Goal: Task Accomplishment & Management: Manage account settings

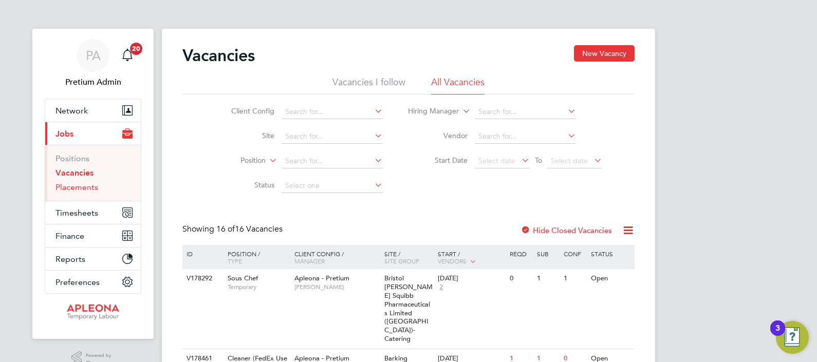
click at [82, 185] on link "Placements" at bounding box center [76, 187] width 43 height 10
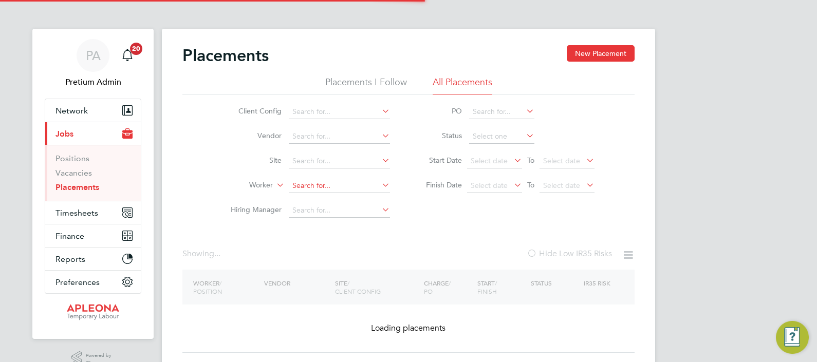
click at [309, 182] on input at bounding box center [339, 186] width 101 height 14
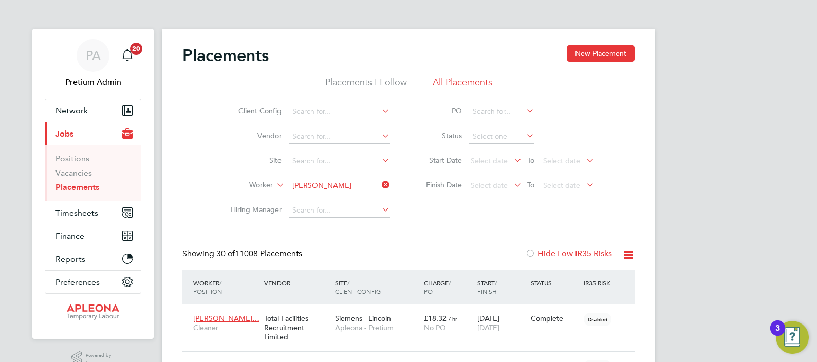
click at [337, 203] on li "[PERSON_NAME]" at bounding box center [340, 200] width 102 height 14
type input "[PERSON_NAME]"
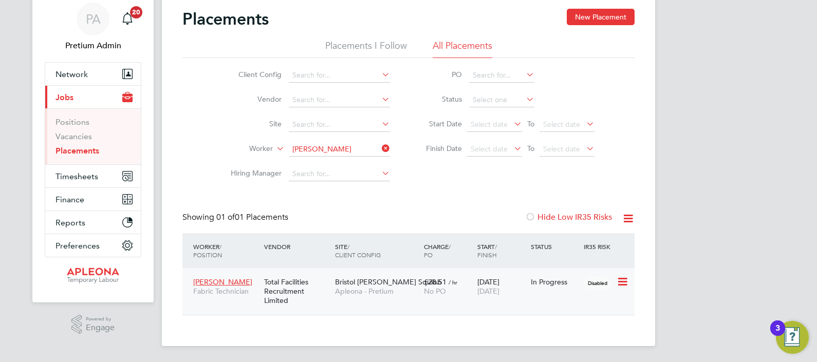
click at [381, 291] on span "Apleona - Pretium" at bounding box center [377, 291] width 84 height 9
click at [75, 172] on span "Timesheets" at bounding box center [76, 177] width 43 height 10
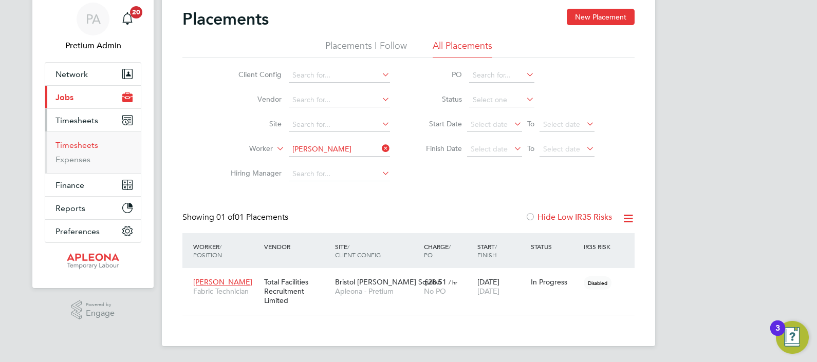
click at [83, 146] on link "Timesheets" at bounding box center [76, 145] width 43 height 10
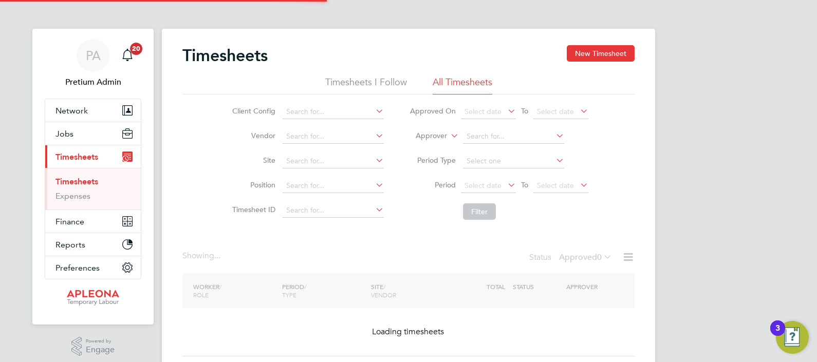
click at [439, 136] on label "Approver" at bounding box center [424, 136] width 46 height 10
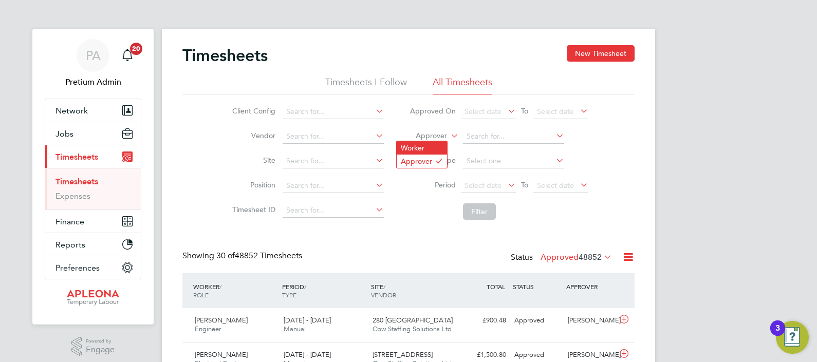
click at [441, 149] on li "Worker" at bounding box center [421, 147] width 50 height 13
click at [496, 138] on input at bounding box center [513, 136] width 101 height 14
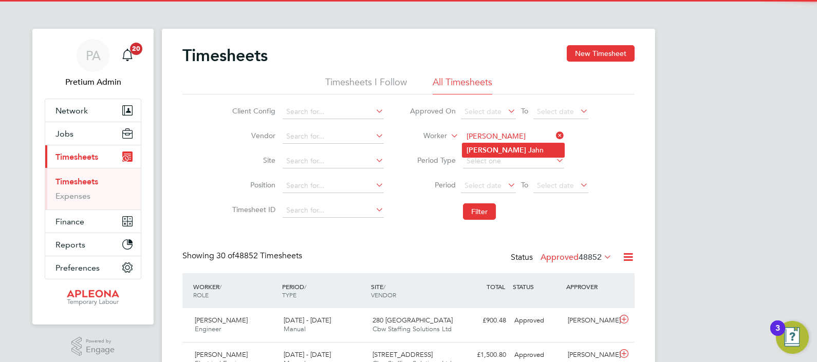
type input "[PERSON_NAME]"
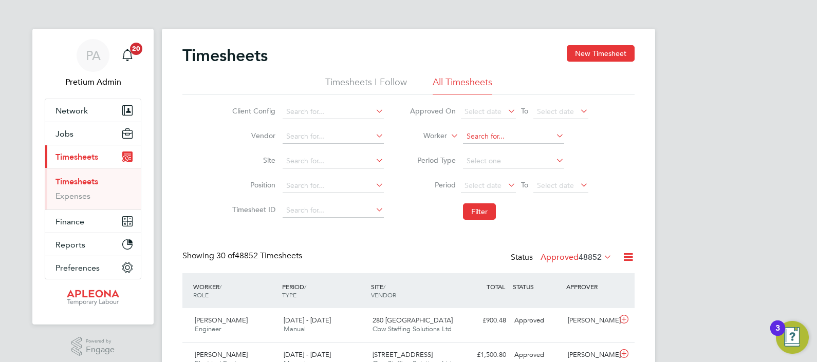
drag, startPoint x: 499, startPoint y: 150, endPoint x: 469, endPoint y: 141, distance: 30.7
click at [469, 141] on input at bounding box center [513, 136] width 101 height 14
click at [504, 150] on li "[PERSON_NAME]" at bounding box center [525, 150] width 127 height 14
type input "[PERSON_NAME]"
click at [475, 215] on button "Filter" at bounding box center [479, 211] width 33 height 16
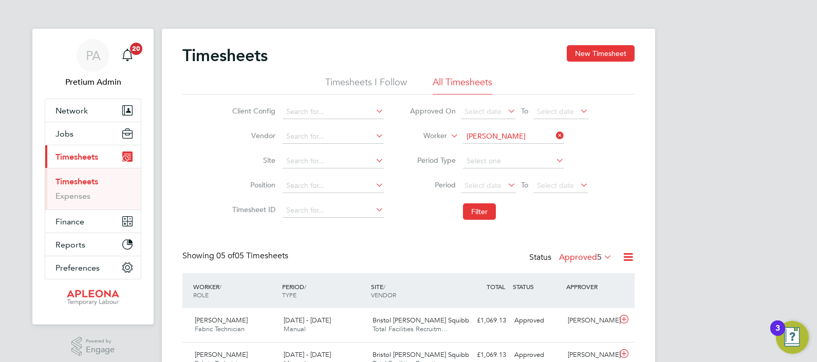
click at [587, 257] on label "Approved 5" at bounding box center [585, 257] width 53 height 10
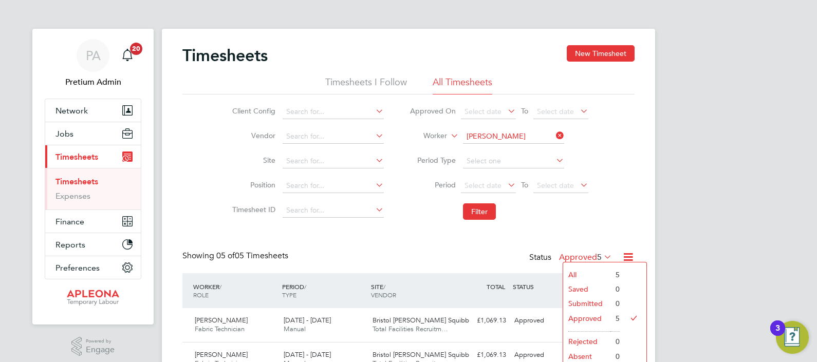
click at [640, 237] on div "Timesheets New Timesheet Timesheets I Follow All Timesheets Client Config Vendo…" at bounding box center [408, 264] width 493 height 471
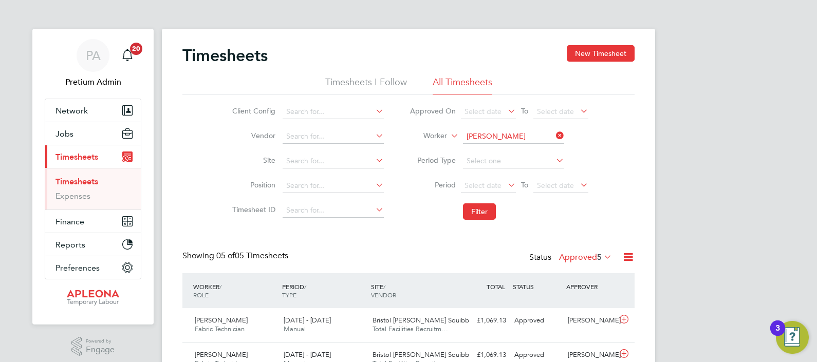
click at [630, 255] on icon at bounding box center [627, 257] width 13 height 13
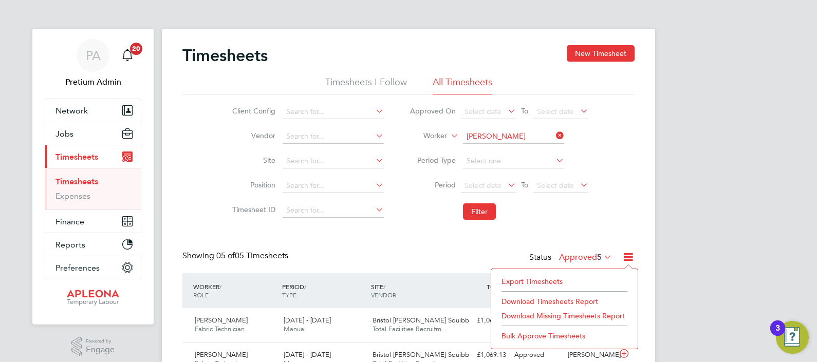
click at [559, 299] on li "Download Timesheets Report" at bounding box center [564, 301] width 136 height 14
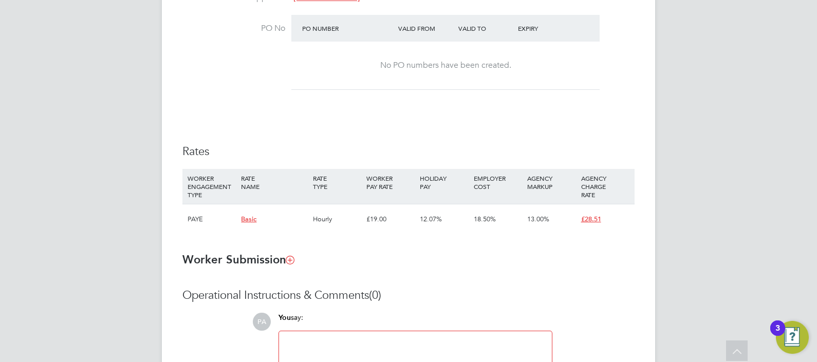
scroll to position [547, 0]
click at [593, 223] on span "£28.51" at bounding box center [591, 219] width 20 height 9
drag, startPoint x: 572, startPoint y: 324, endPoint x: 594, endPoint y: 324, distance: 21.6
click at [594, 324] on div "£3.28" at bounding box center [581, 324] width 27 height 19
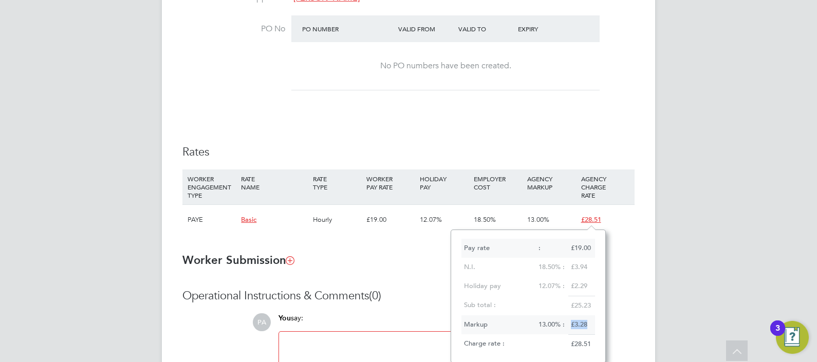
copy div "£3.28"
